Goal: Task Accomplishment & Management: Manage account settings

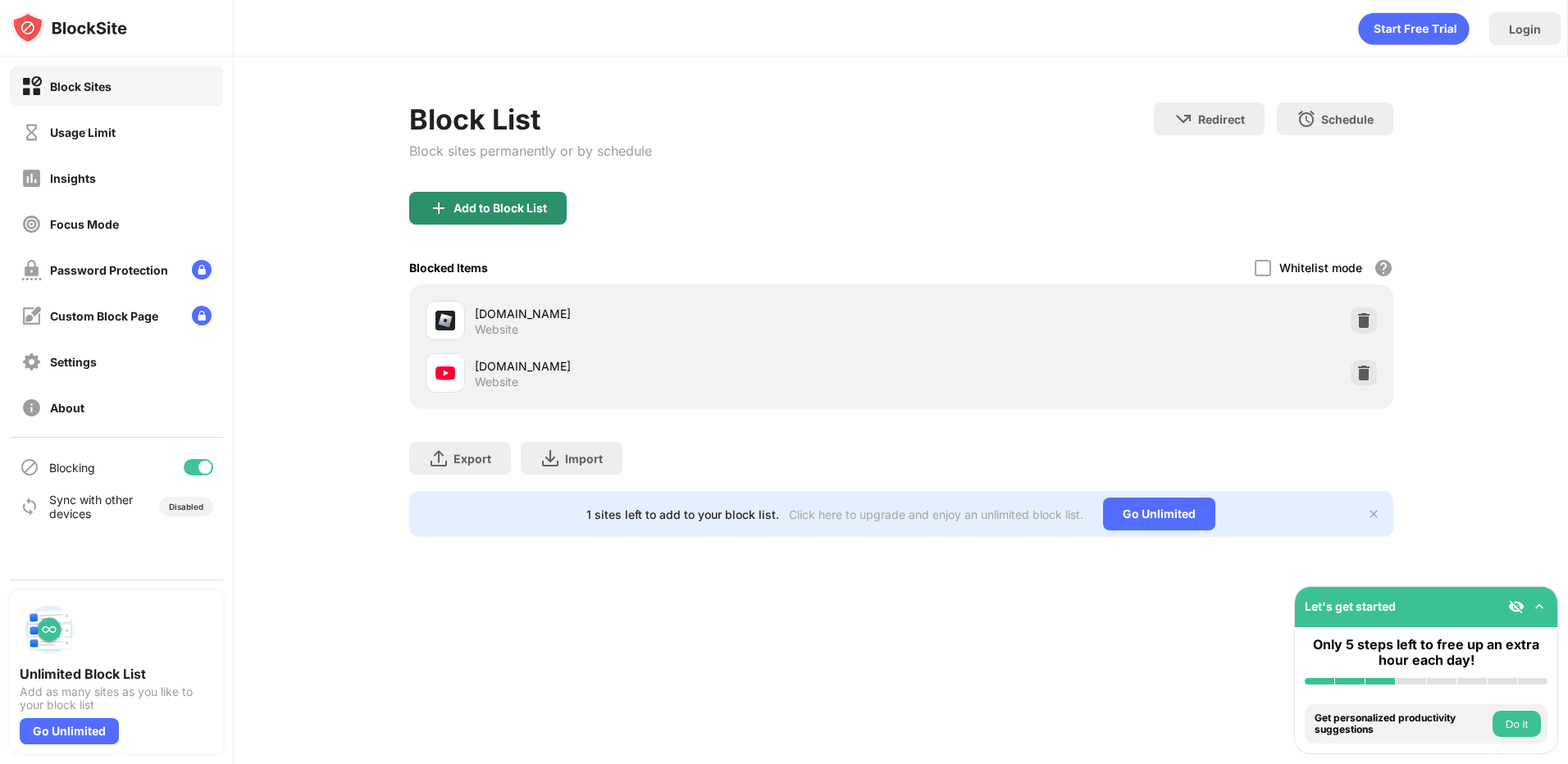
click at [545, 213] on div "Add to Block List" at bounding box center [500, 208] width 94 height 14
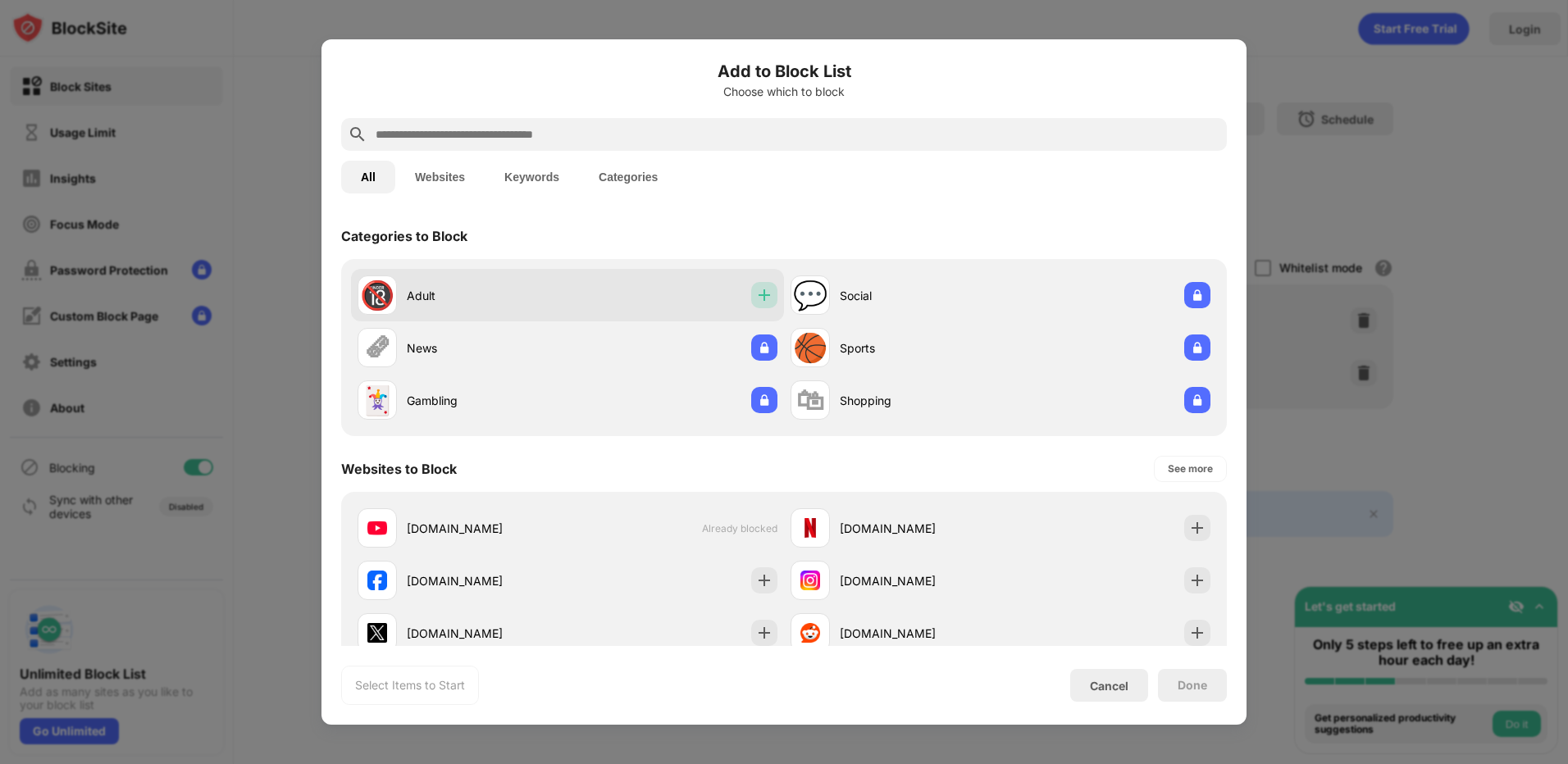
click at [756, 303] on img at bounding box center [763, 294] width 16 height 16
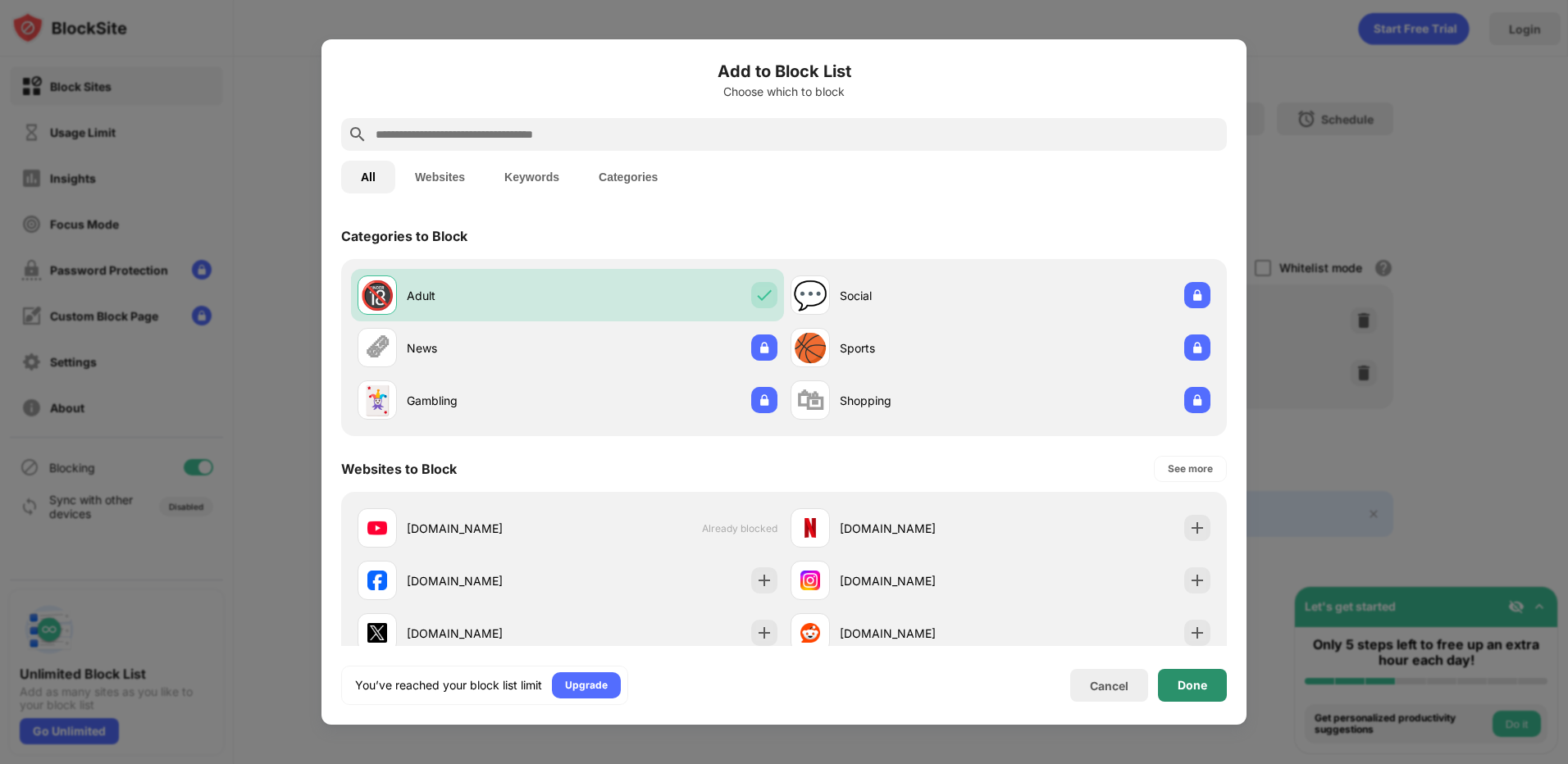
click at [1181, 690] on div "Done" at bounding box center [1192, 686] width 30 height 14
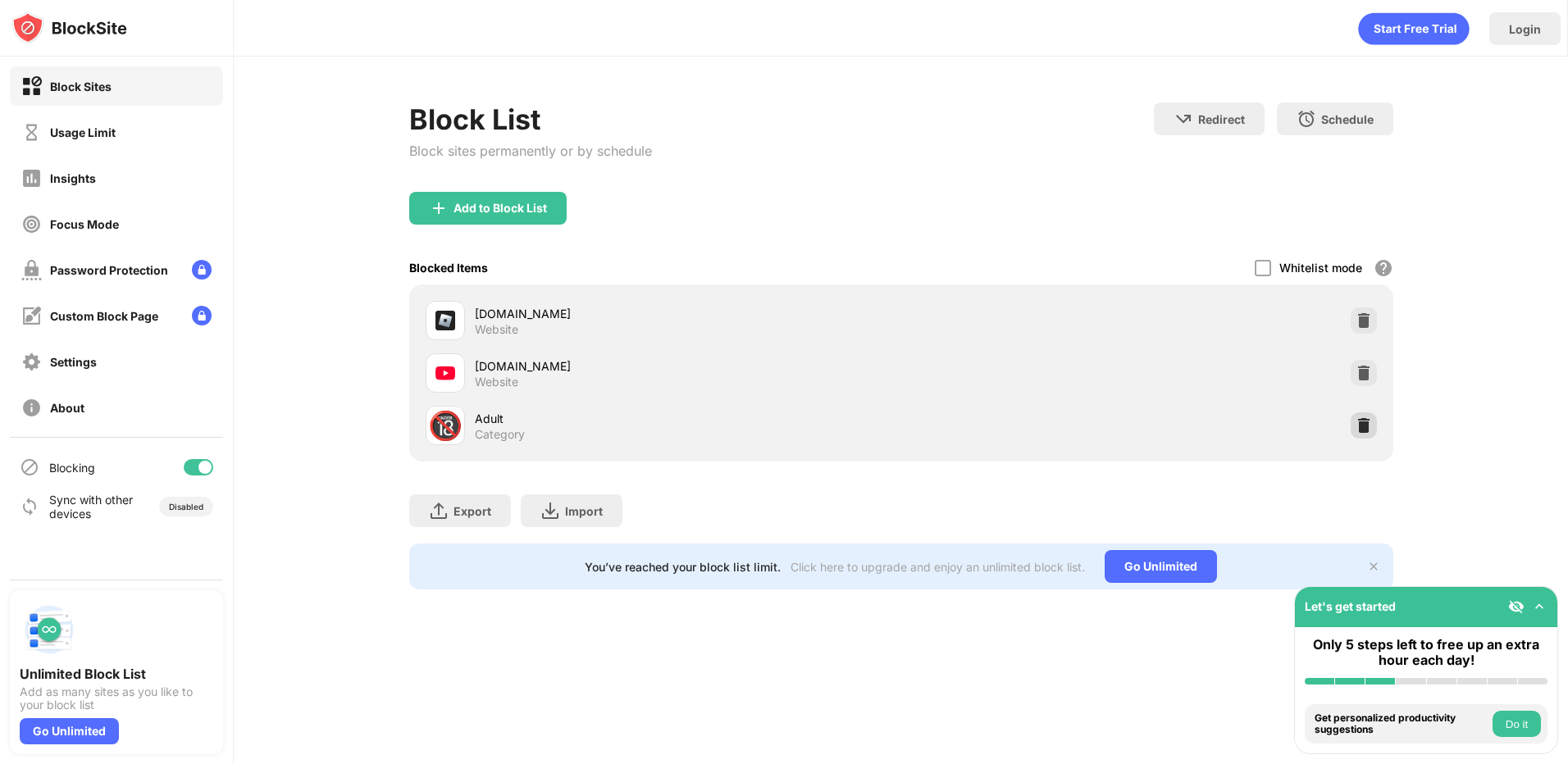
click at [1367, 428] on img at bounding box center [1363, 425] width 16 height 16
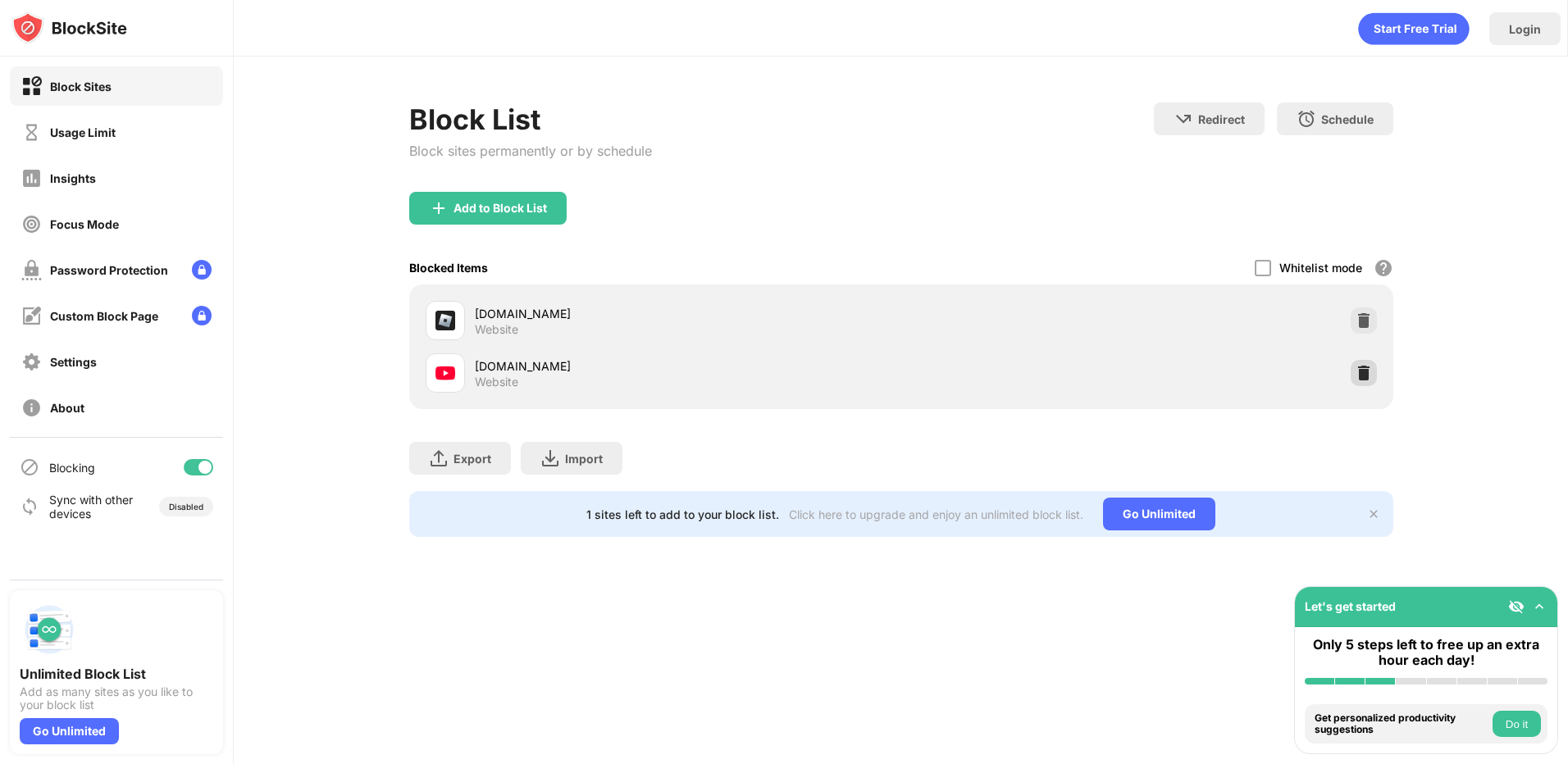
click at [1369, 376] on img at bounding box center [1363, 372] width 16 height 16
